Goal: Information Seeking & Learning: Learn about a topic

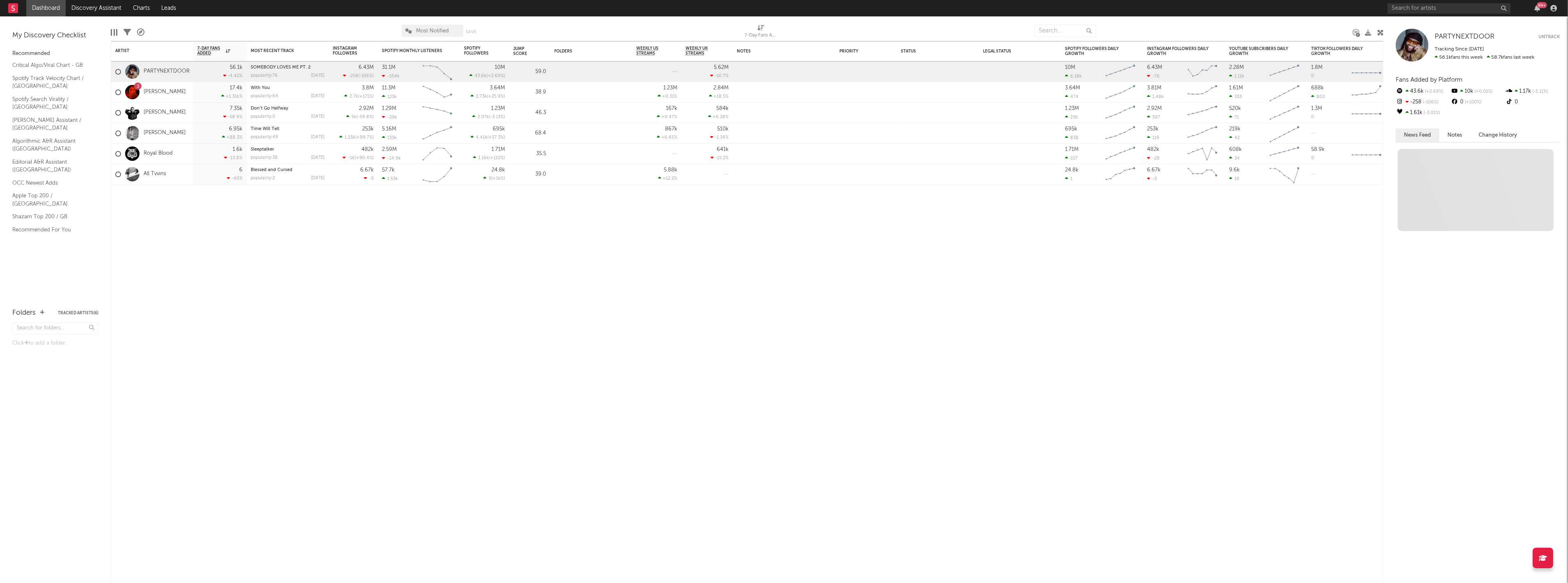
click at [1418, 17] on div "PARTYNEXTDOOR PARTYNEXTDOOR Untrack Tracking Since: [DATE] 56.1k fans this week…" at bounding box center [1476, 300] width 185 height 566
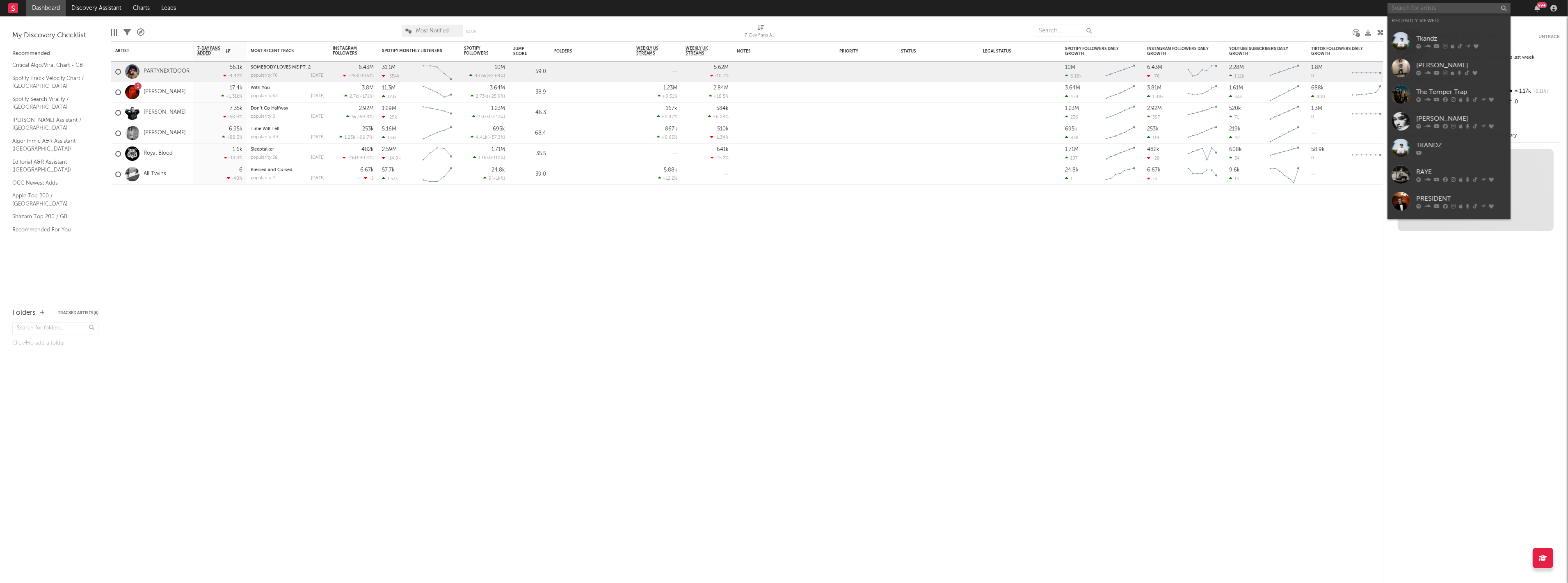
click at [1413, 8] on input "text" at bounding box center [1448, 8] width 123 height 10
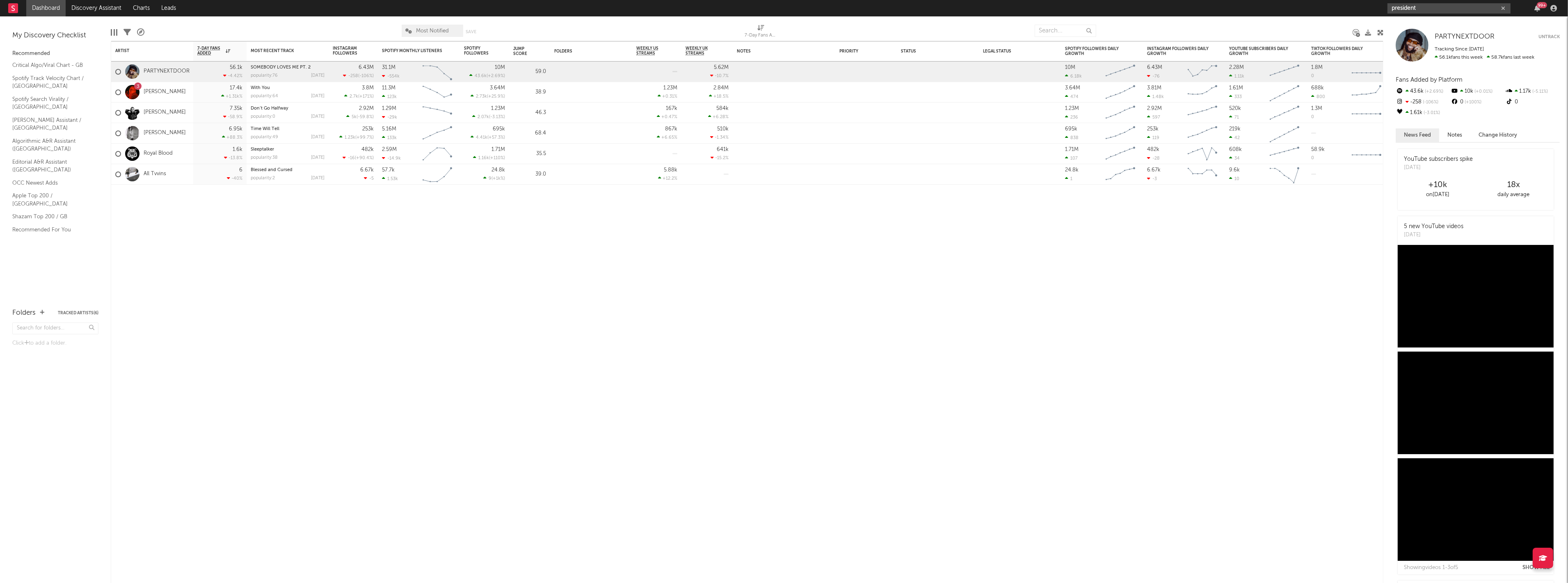
click at [1439, 10] on input "president" at bounding box center [1448, 8] width 123 height 10
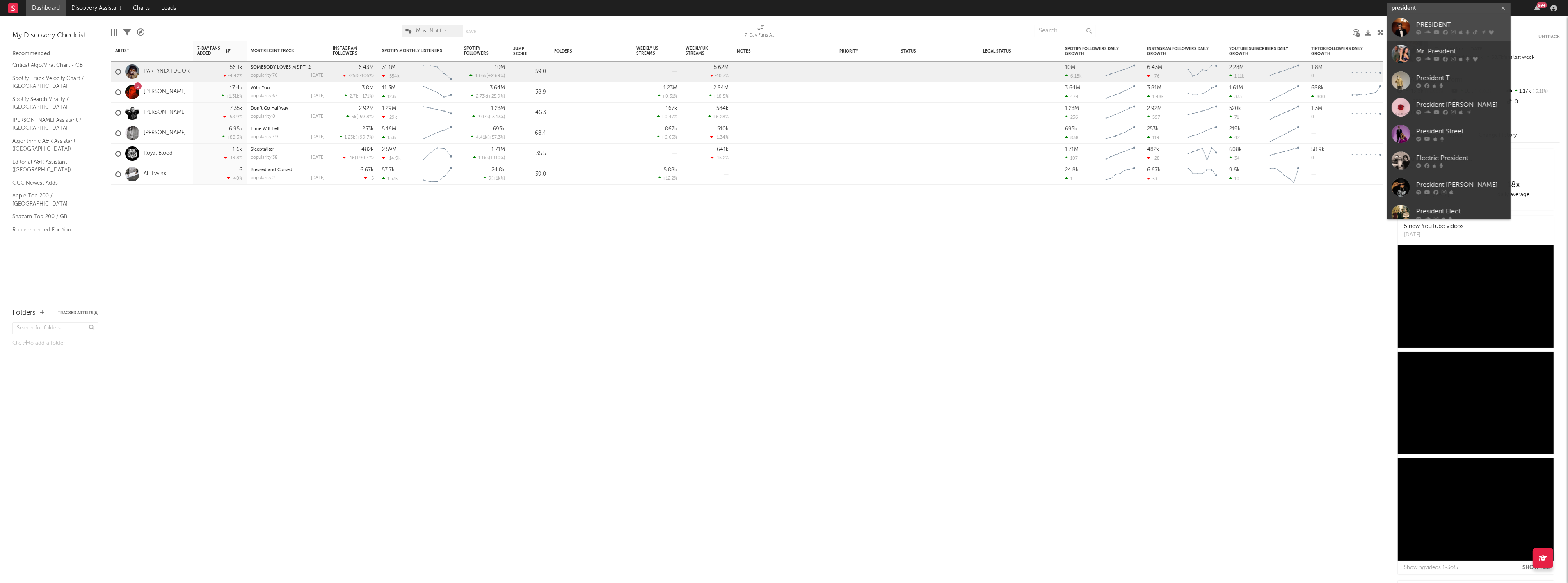
type input "president"
click at [1395, 26] on div at bounding box center [1401, 28] width 18 height 18
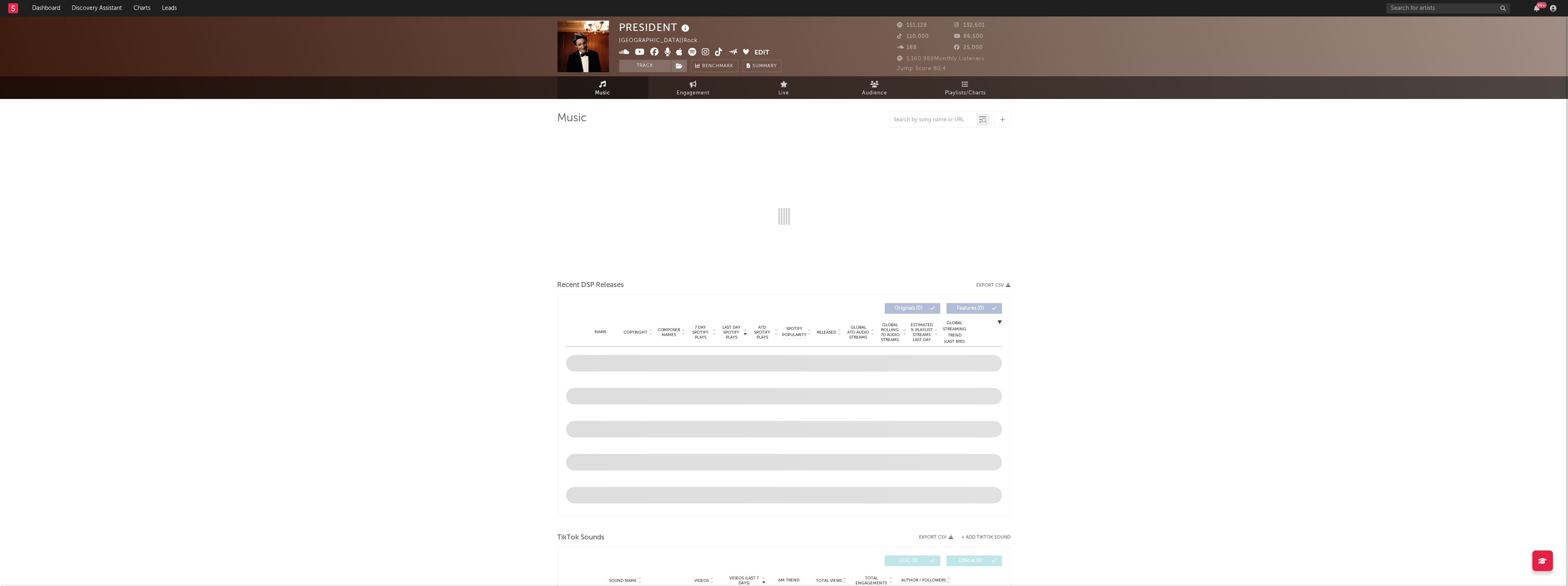
select select "1w"
